Goal: Information Seeking & Learning: Find specific fact

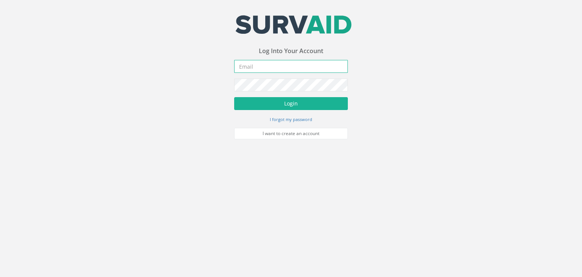
click at [250, 66] on input "email" at bounding box center [291, 66] width 114 height 13
type input "[EMAIL_ADDRESS][PERSON_NAME][DOMAIN_NAME]"
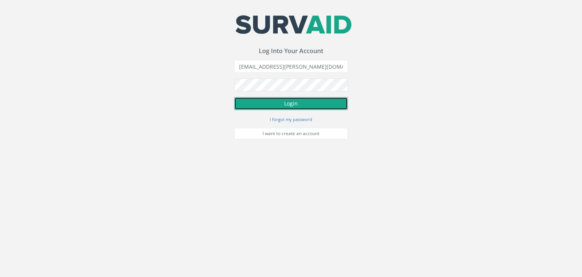
click at [288, 103] on button "Login" at bounding box center [291, 103] width 114 height 13
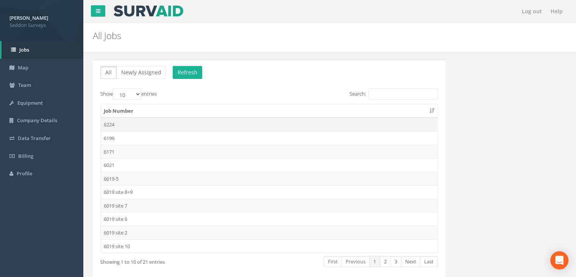
click at [113, 123] on td "6224" at bounding box center [269, 124] width 337 height 14
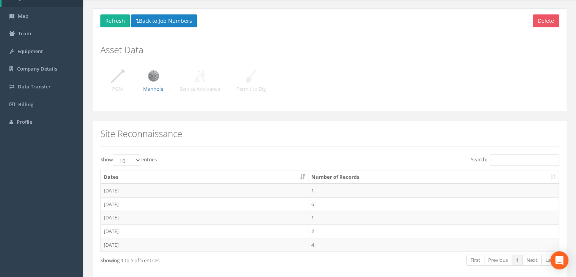
scroll to position [47, 0]
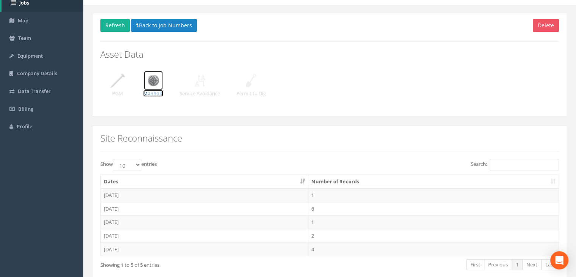
click at [152, 81] on img at bounding box center [153, 80] width 19 height 19
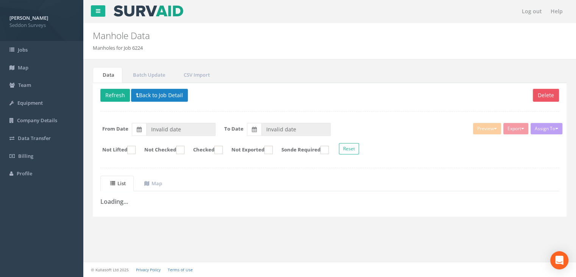
type input "[DATE]"
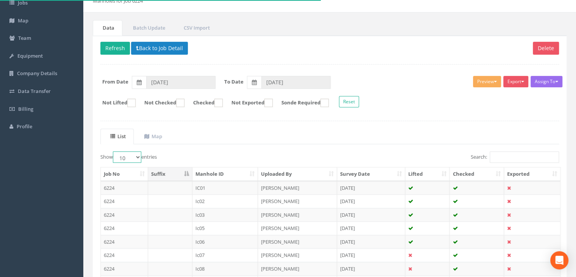
click at [136, 155] on select "10 25 50 100" at bounding box center [127, 156] width 28 height 11
select select "100"
click at [114, 151] on select "10 25 50 100" at bounding box center [127, 156] width 28 height 11
click at [234, 135] on ul "List Map" at bounding box center [329, 136] width 459 height 16
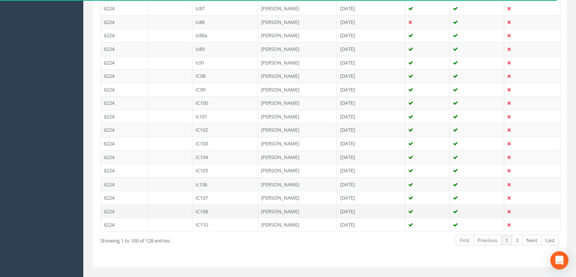
scroll to position [1350, 0]
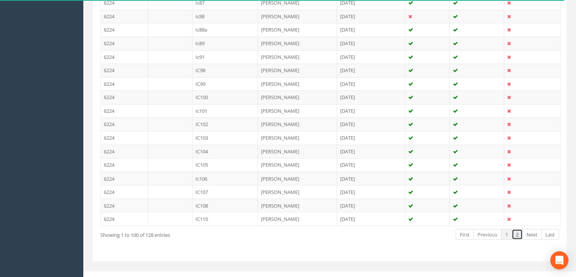
click at [518, 228] on link "2" at bounding box center [517, 233] width 11 height 11
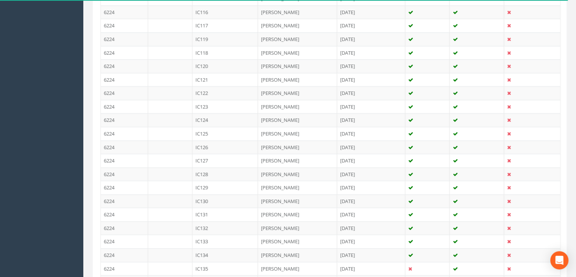
scroll to position [271, 0]
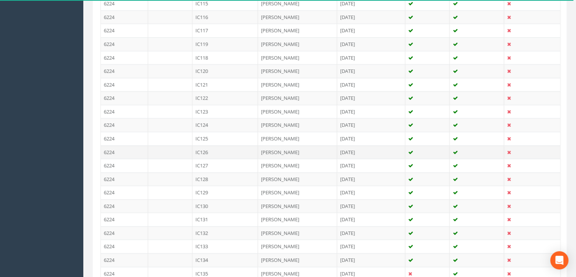
click at [217, 148] on td "IC126" at bounding box center [225, 152] width 66 height 14
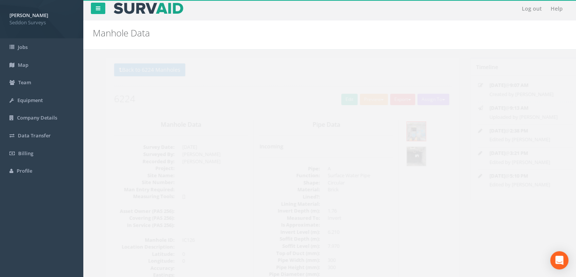
scroll to position [0, 0]
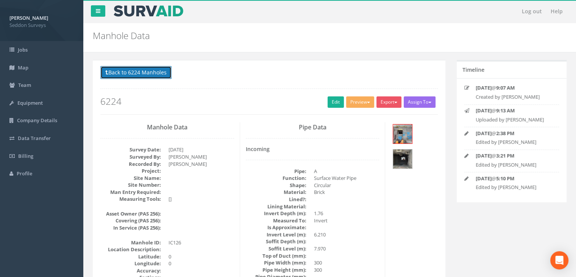
click at [145, 74] on button "Back to 6224 Manholes" at bounding box center [135, 72] width 71 height 13
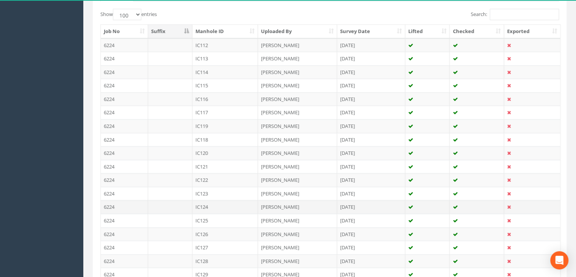
scroll to position [303, 0]
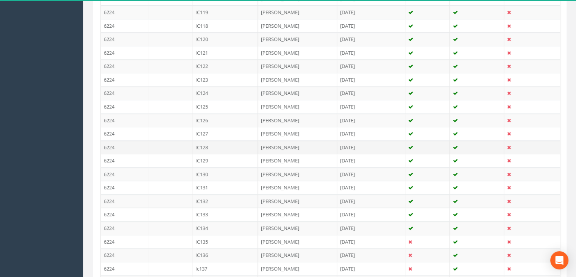
click at [205, 142] on td "IC128" at bounding box center [225, 147] width 66 height 14
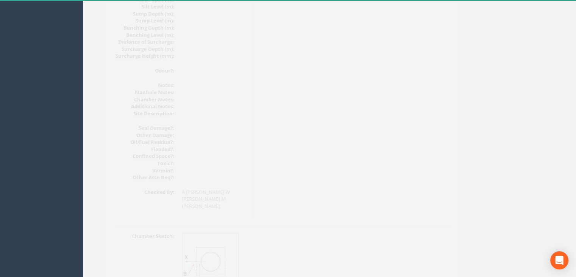
scroll to position [891, 0]
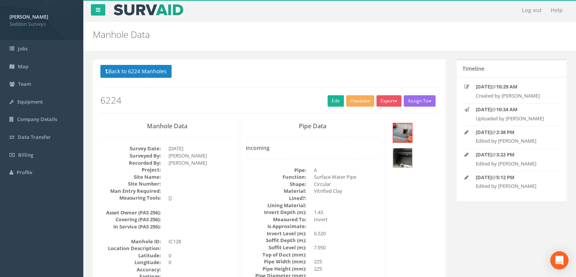
scroll to position [0, 0]
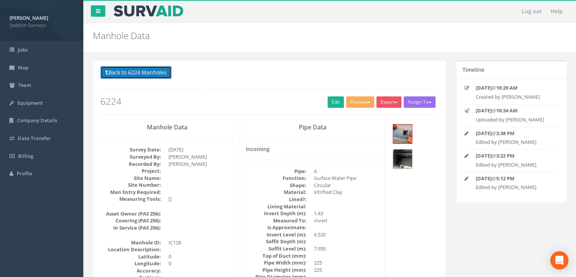
click at [141, 70] on button "Back to 6224 Manholes" at bounding box center [135, 72] width 71 height 13
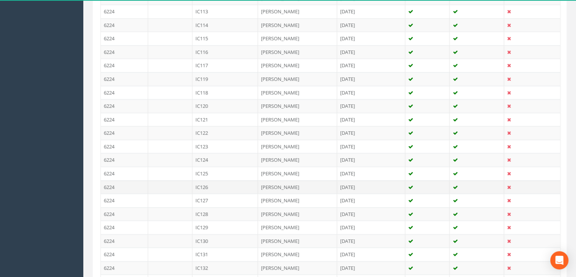
scroll to position [303, 0]
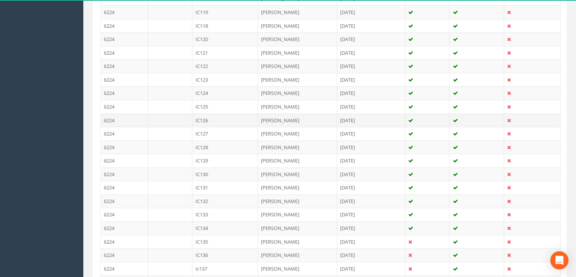
click at [205, 117] on td "IC126" at bounding box center [225, 120] width 66 height 14
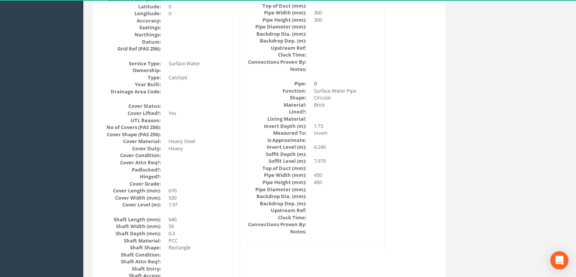
scroll to position [247, 0]
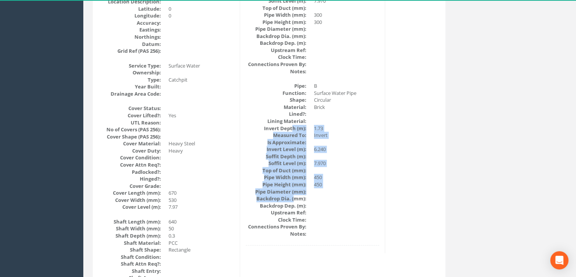
drag, startPoint x: 295, startPoint y: 199, endPoint x: 294, endPoint y: 114, distance: 84.9
click at [293, 123] on dl "Pipe: B Function: Surface Water Pipe Shape: Circular Material: Brick Lined?: Li…" at bounding box center [313, 159] width 134 height 155
drag, startPoint x: 293, startPoint y: 107, endPoint x: 302, endPoint y: 200, distance: 92.8
click at [296, 190] on dl "Pipe: B Function: Surface Water Pipe Shape: Circular Material: Brick Lined?: Li…" at bounding box center [313, 159] width 134 height 155
drag, startPoint x: 303, startPoint y: 204, endPoint x: 292, endPoint y: 138, distance: 66.5
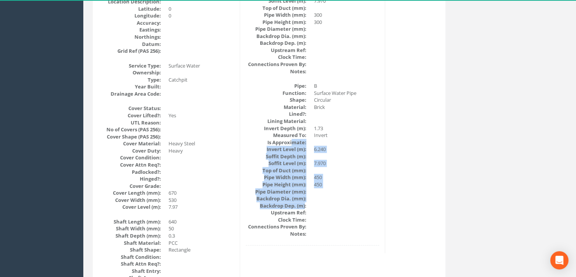
click at [292, 138] on dl "Pipe: B Function: Surface Water Pipe Shape: Circular Material: Brick Lined?: Li…" at bounding box center [313, 159] width 134 height 155
drag, startPoint x: 286, startPoint y: 124, endPoint x: 305, endPoint y: 225, distance: 102.2
click at [295, 215] on dl "Pipe: B Function: Surface Water Pipe Shape: Circular Material: Brick Lined?: Li…" at bounding box center [313, 159] width 134 height 155
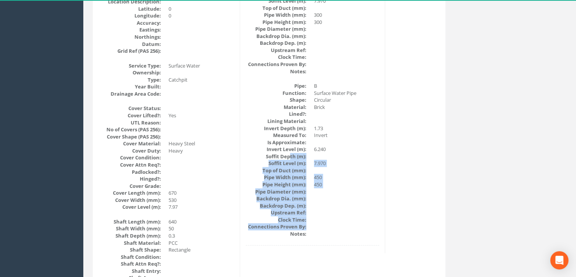
drag, startPoint x: 294, startPoint y: 176, endPoint x: 289, endPoint y: 156, distance: 20.0
click at [289, 156] on dl "Pipe: B Function: Surface Water Pipe Shape: Circular Material: Brick Lined?: Li…" at bounding box center [313, 159] width 134 height 155
click at [289, 156] on dt "Soffit Depth (m):" at bounding box center [276, 156] width 61 height 7
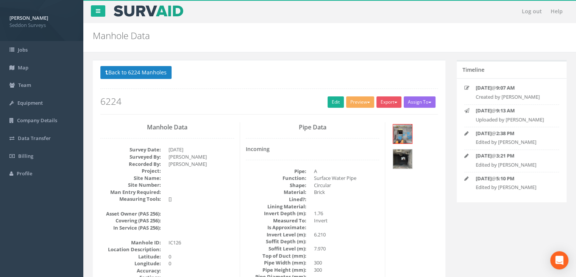
scroll to position [0, 0]
click at [145, 74] on button "Back to 6224 Manholes" at bounding box center [135, 72] width 71 height 13
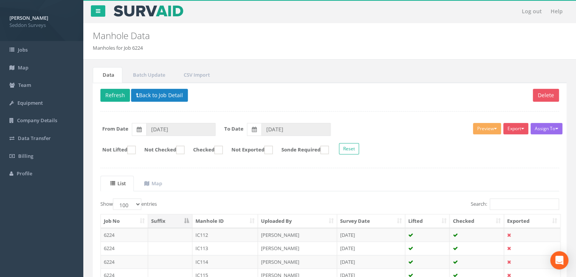
click at [159, 96] on button "Back to Job Detail" at bounding box center [159, 95] width 57 height 13
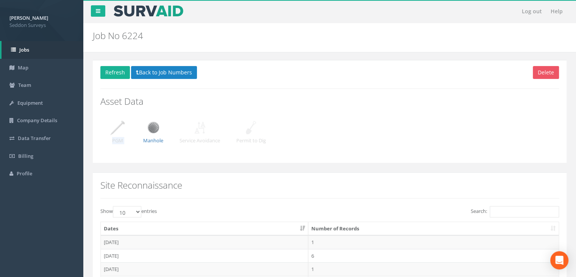
click at [127, 124] on div "Delete Refresh Back to Job Numbers Asset Data PGM Manhole Service Avoidance Per…" at bounding box center [330, 111] width 474 height 103
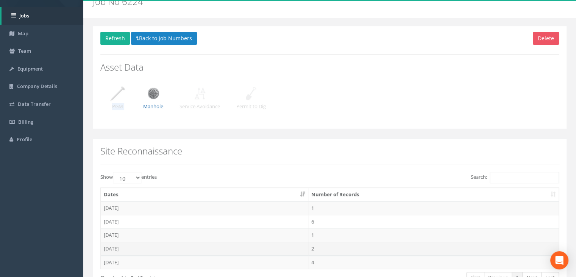
scroll to position [85, 0]
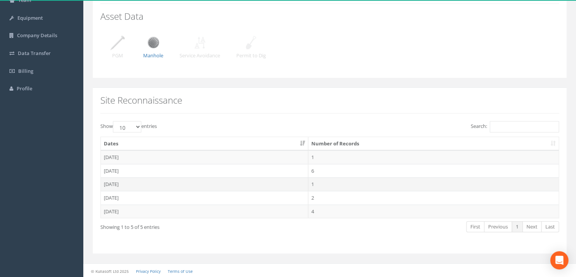
click at [114, 183] on td "[DATE]" at bounding box center [205, 184] width 208 height 14
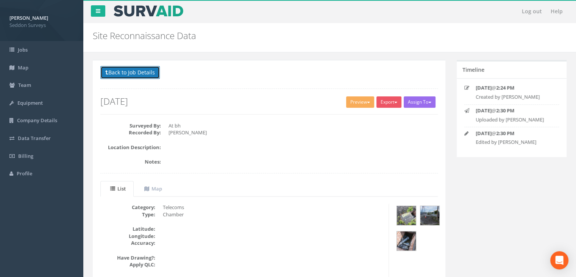
click at [142, 75] on button "Back to Job Details" at bounding box center [129, 72] width 59 height 13
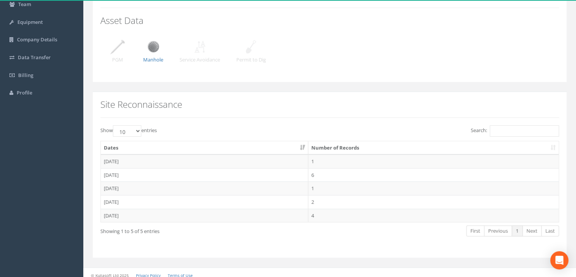
scroll to position [85, 0]
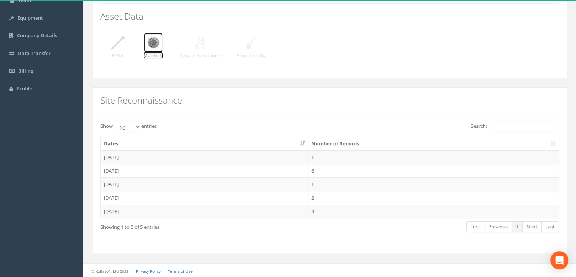
click at [150, 43] on img at bounding box center [153, 42] width 19 height 19
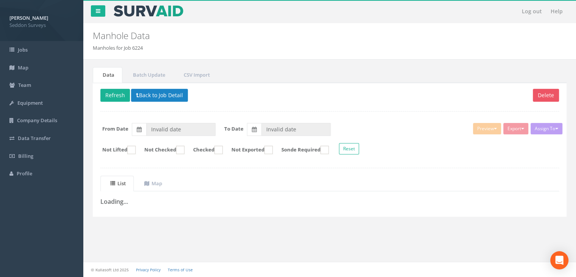
type input "[DATE]"
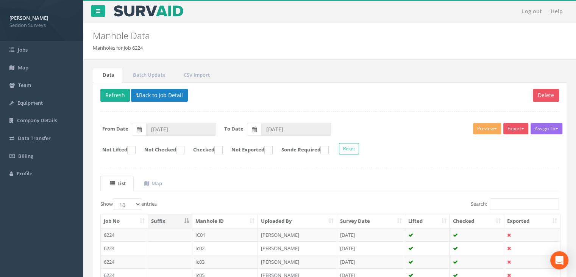
scroll to position [144, 0]
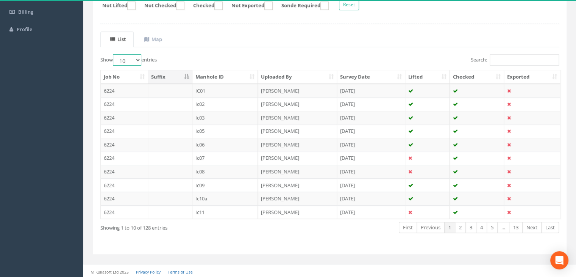
click at [136, 59] on select "10 25 50 100" at bounding box center [127, 59] width 28 height 11
select select "100"
click at [114, 54] on select "10 25 50 100" at bounding box center [127, 59] width 28 height 11
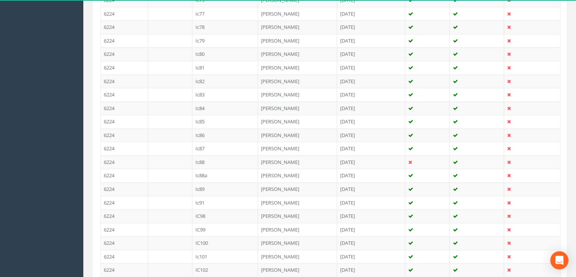
scroll to position [1350, 0]
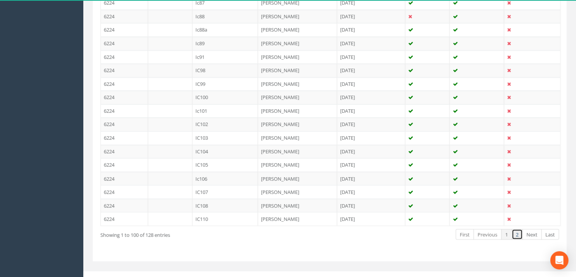
click at [517, 228] on link "2" at bounding box center [517, 233] width 11 height 11
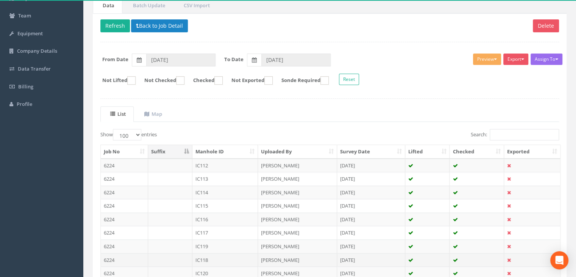
scroll to position [152, 0]
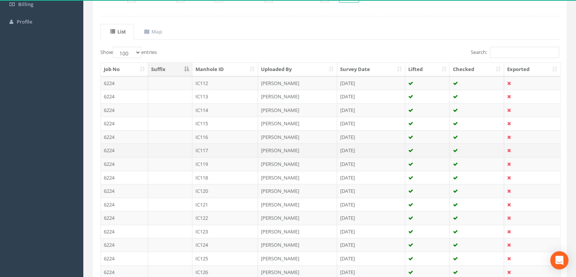
click at [198, 150] on td "IC117" at bounding box center [225, 150] width 66 height 14
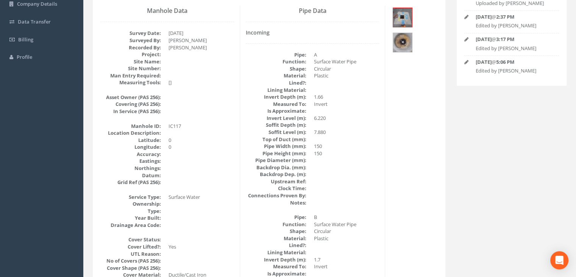
scroll to position [0, 0]
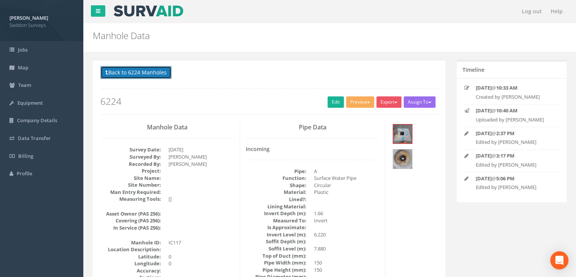
click at [129, 73] on button "Back to 6224 Manholes" at bounding box center [135, 72] width 71 height 13
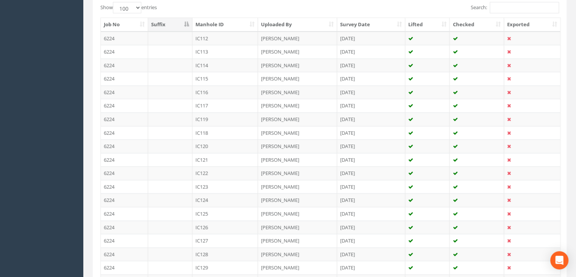
scroll to position [347, 0]
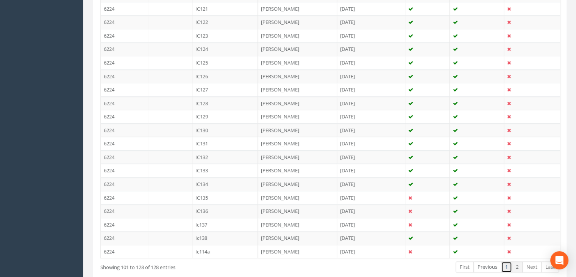
click at [508, 264] on link "1" at bounding box center [506, 266] width 11 height 11
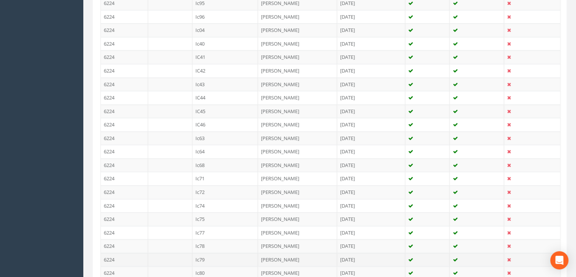
scroll to position [971, 0]
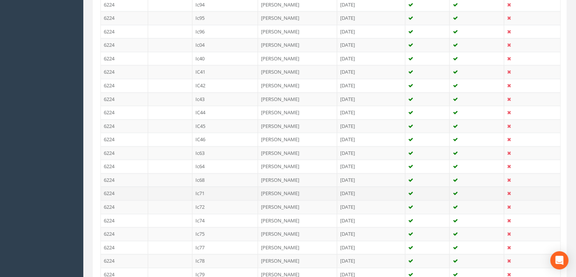
click at [200, 188] on td "Ic71" at bounding box center [225, 193] width 66 height 14
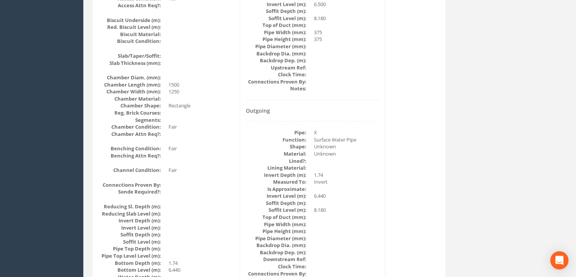
scroll to position [547, 0]
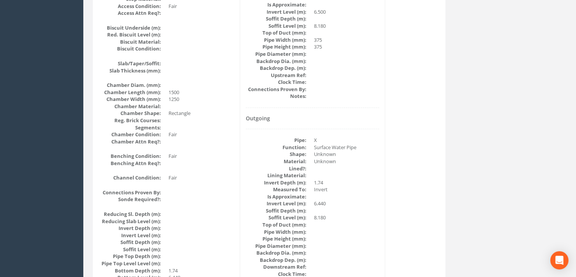
click at [347, 202] on dd "6.440" at bounding box center [347, 203] width 66 height 7
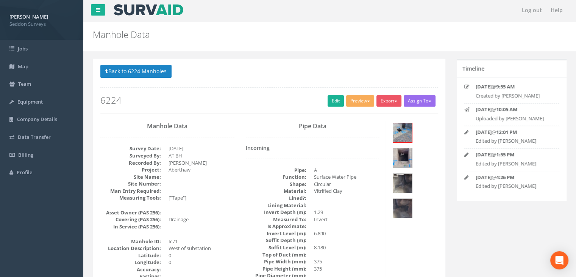
scroll to position [0, 0]
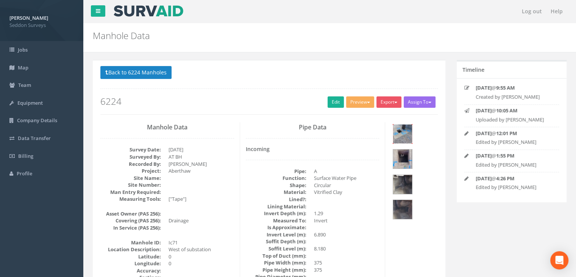
click at [400, 136] on img at bounding box center [402, 133] width 19 height 19
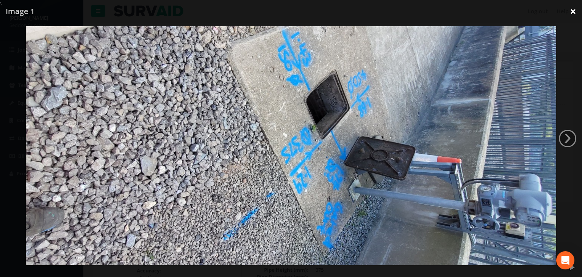
click at [570, 11] on link "×" at bounding box center [573, 11] width 18 height 23
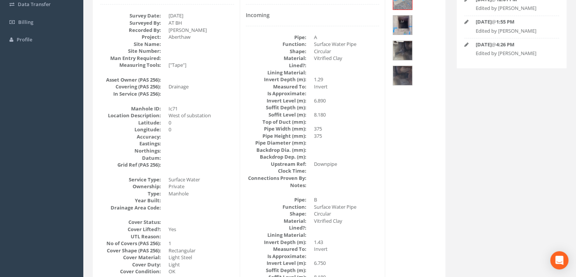
scroll to position [227, 0]
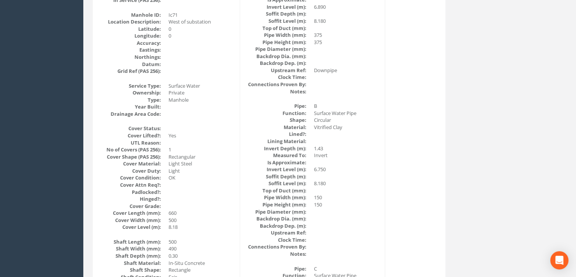
click at [348, 170] on dd "6.750" at bounding box center [347, 169] width 66 height 7
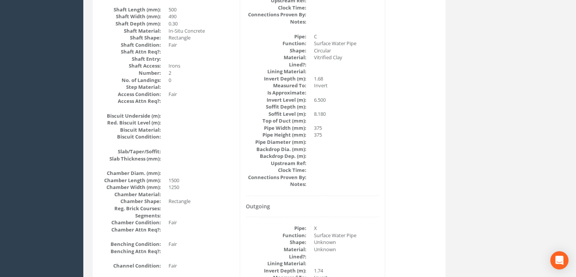
scroll to position [455, 0]
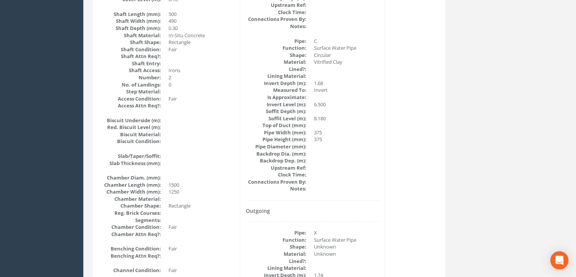
click at [319, 141] on dd "375" at bounding box center [347, 139] width 66 height 7
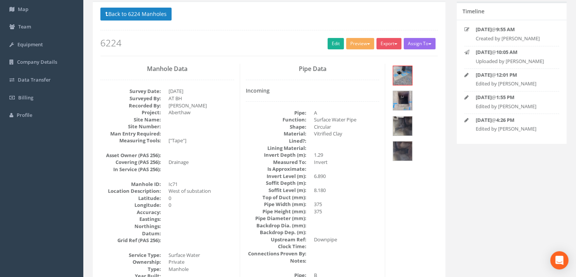
scroll to position [0, 0]
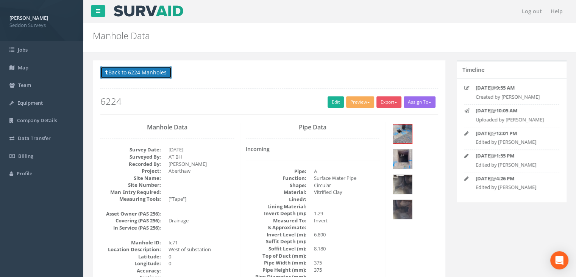
click at [142, 75] on button "Back to 6224 Manholes" at bounding box center [135, 72] width 71 height 13
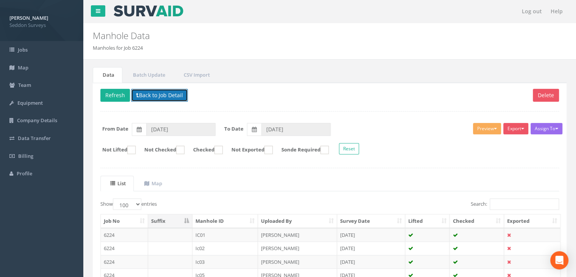
click at [155, 98] on button "Back to Job Detail" at bounding box center [159, 95] width 57 height 13
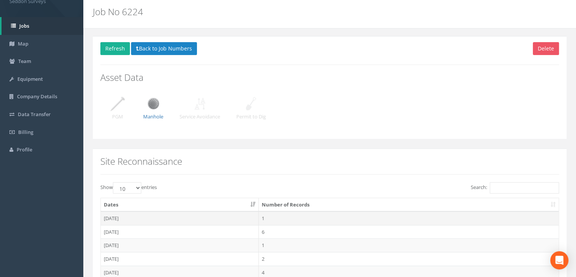
scroll to position [85, 0]
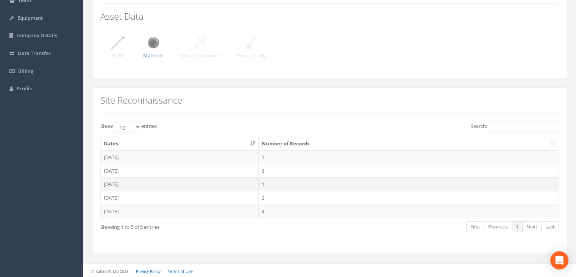
click at [114, 178] on td "[DATE]" at bounding box center [180, 184] width 158 height 14
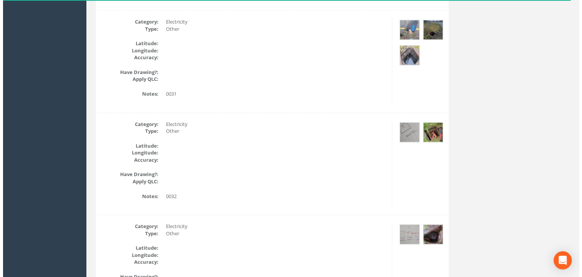
scroll to position [1705, 0]
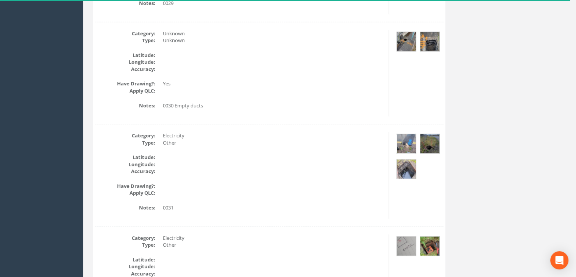
click at [409, 141] on img at bounding box center [406, 143] width 19 height 19
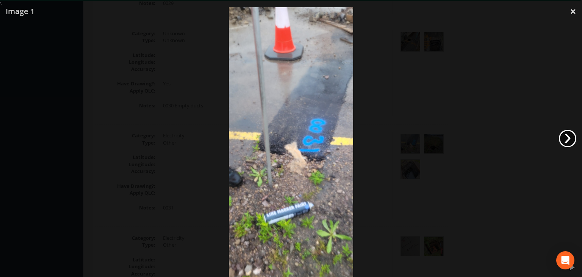
click at [565, 140] on link "›" at bounding box center [567, 138] width 17 height 17
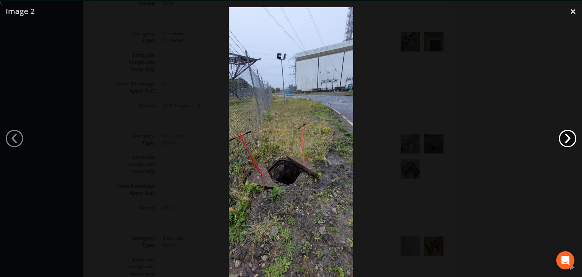
click at [566, 138] on link "›" at bounding box center [567, 138] width 17 height 17
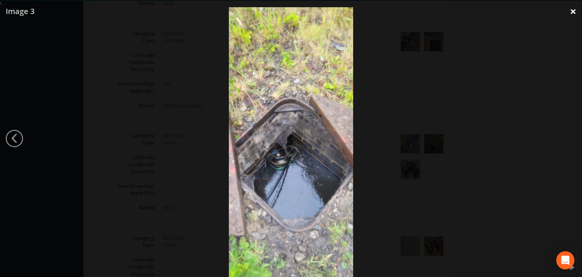
click at [571, 16] on link "×" at bounding box center [573, 11] width 18 height 23
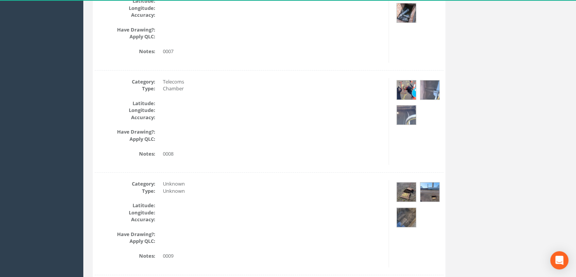
scroll to position [0, 0]
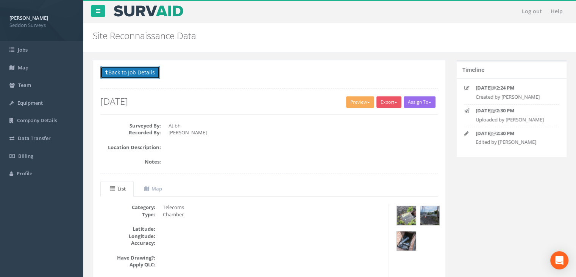
click at [135, 74] on button "Back to Job Details" at bounding box center [129, 72] width 59 height 13
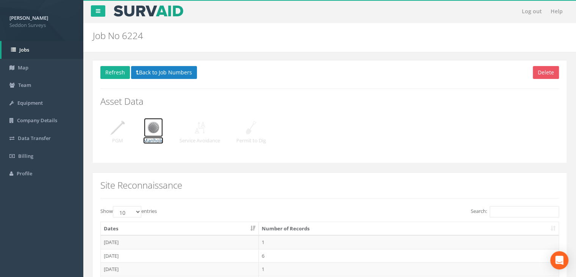
click at [153, 128] on img at bounding box center [153, 127] width 19 height 19
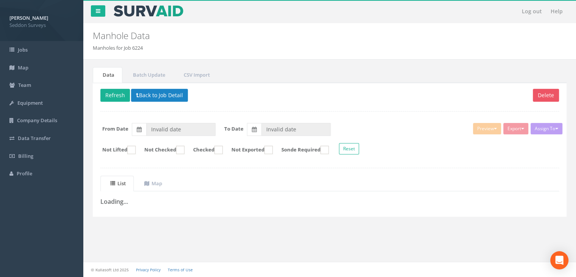
type input "[DATE]"
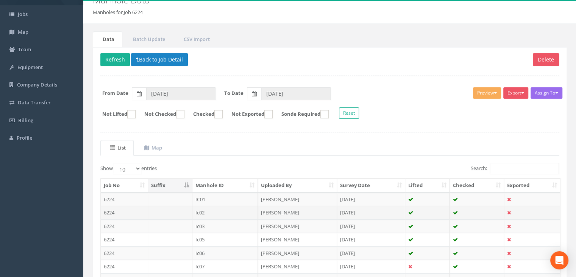
scroll to position [114, 0]
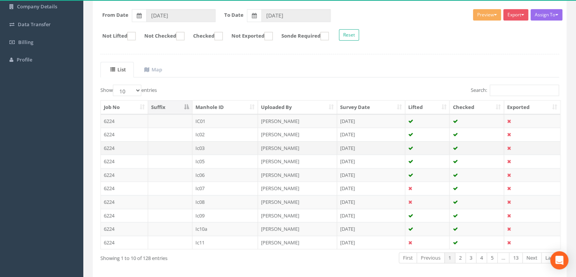
click at [202, 146] on td "Ic03" at bounding box center [225, 148] width 66 height 14
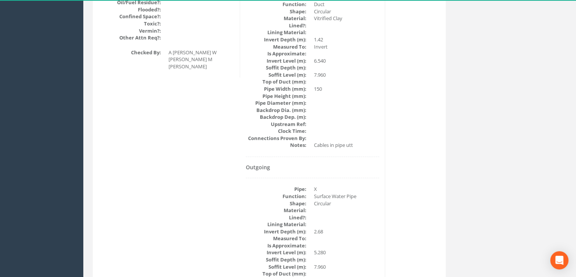
scroll to position [1248, 0]
